Goal: Information Seeking & Learning: Learn about a topic

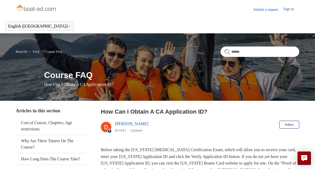
click at [179, 15] on header "Submit a request Sign in" at bounding box center [157, 9] width 283 height 19
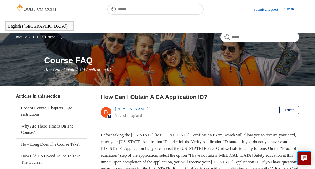
scroll to position [133, 0]
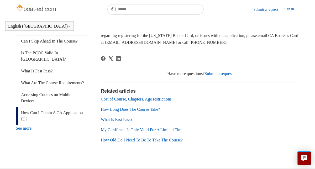
click at [120, 118] on link "What Is Fast Pass?" at bounding box center [116, 119] width 31 height 4
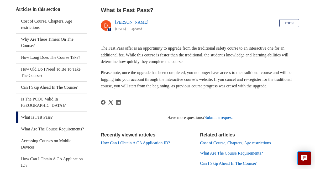
click at [143, 100] on div at bounding box center [200, 106] width 198 height 12
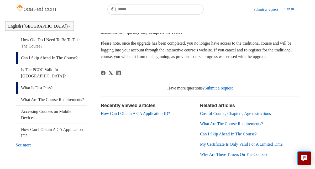
click at [71, 64] on link "Can I Skip Ahead In The Course?" at bounding box center [51, 58] width 71 height 12
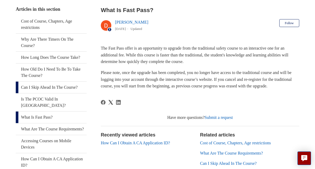
scroll to position [116, 0]
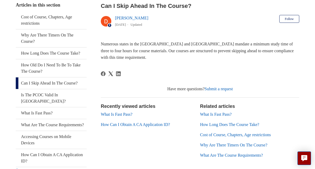
scroll to position [91, 0]
